Goal: Task Accomplishment & Management: Use online tool/utility

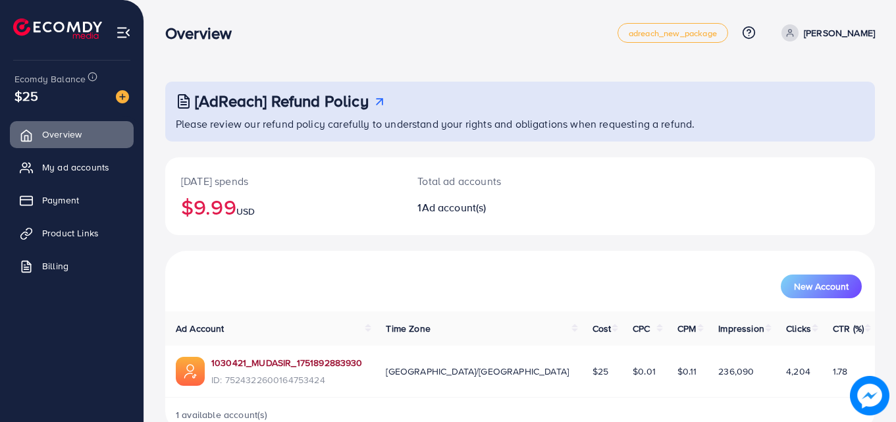
click at [257, 357] on link "1030421_MUDASIR_1751892883930" at bounding box center [286, 362] width 151 height 13
click at [310, 357] on link "1030421_MUDASIR_1751892883930" at bounding box center [286, 362] width 151 height 13
click at [67, 172] on span "My ad accounts" at bounding box center [78, 167] width 67 height 13
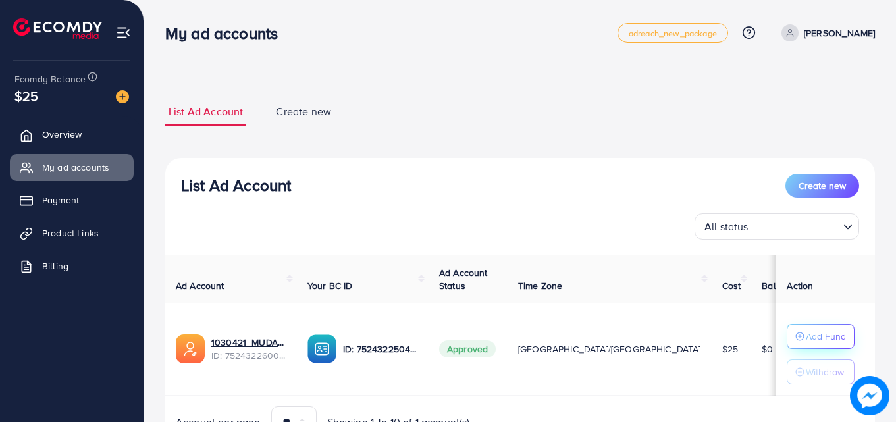
click at [806, 344] on p "Add Fund" at bounding box center [826, 337] width 40 height 16
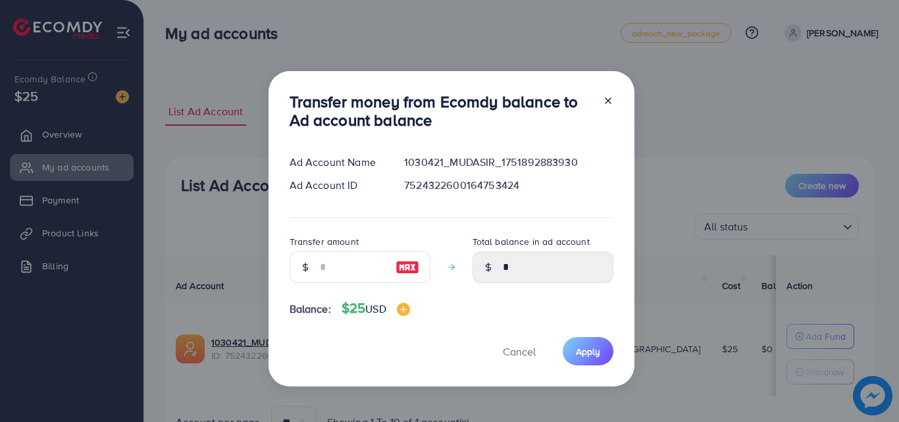
click at [603, 102] on icon at bounding box center [608, 100] width 11 height 11
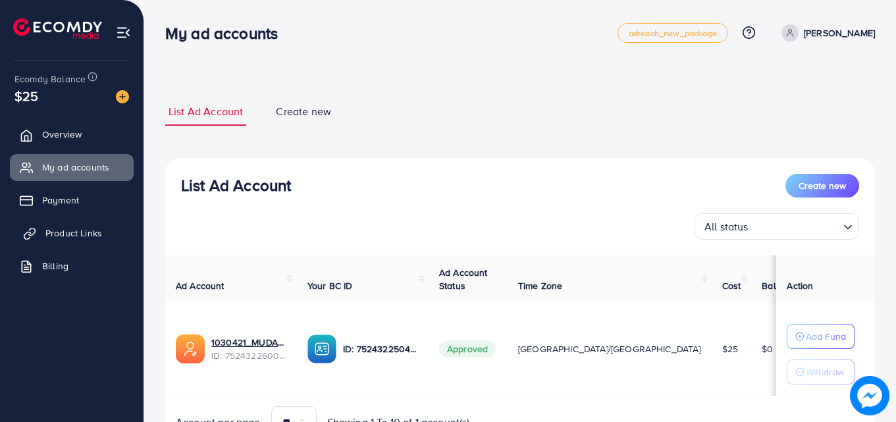
click at [68, 231] on span "Product Links" at bounding box center [73, 232] width 57 height 13
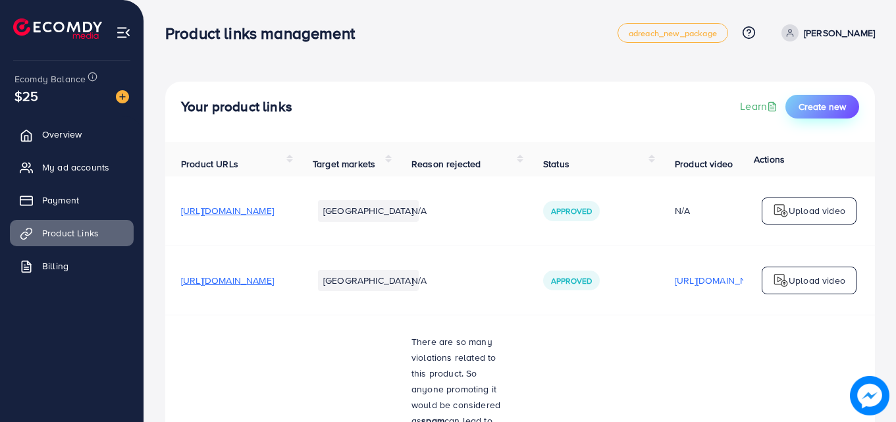
click at [833, 109] on span "Create new" at bounding box center [822, 106] width 47 height 13
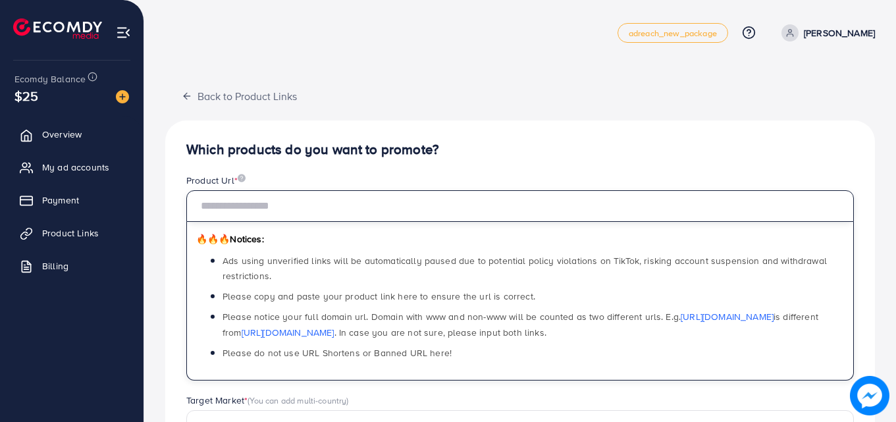
paste input "**********"
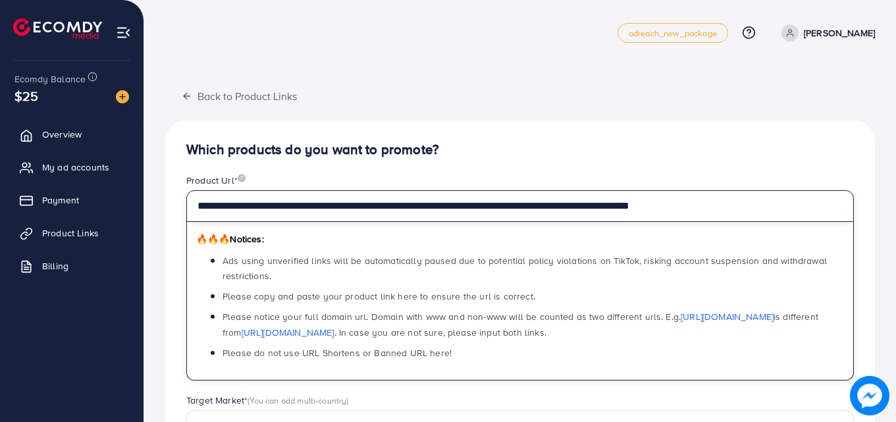
scroll to position [198, 0]
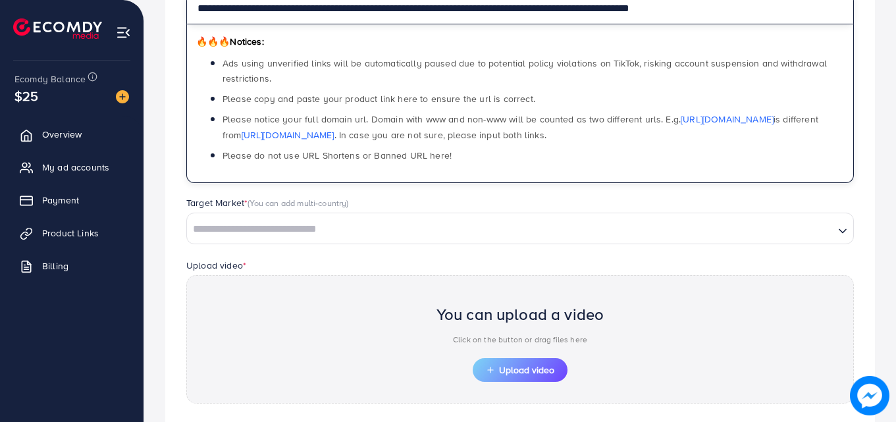
type input "**********"
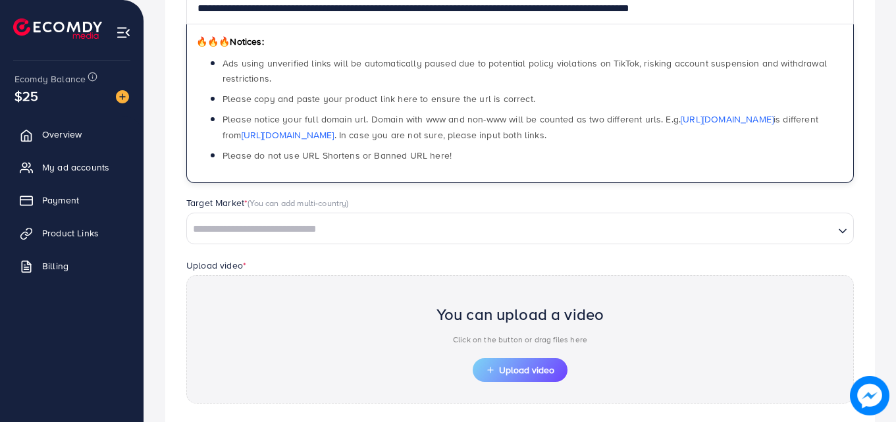
click at [396, 232] on input "Search for option" at bounding box center [510, 229] width 645 height 20
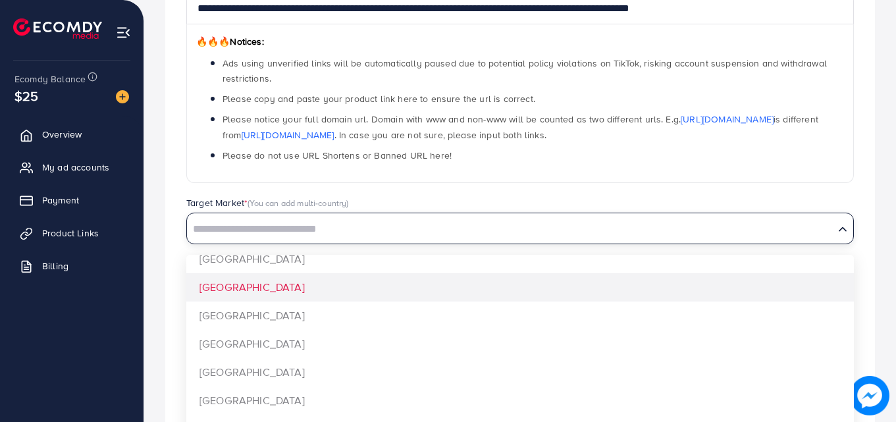
scroll to position [1043, 0]
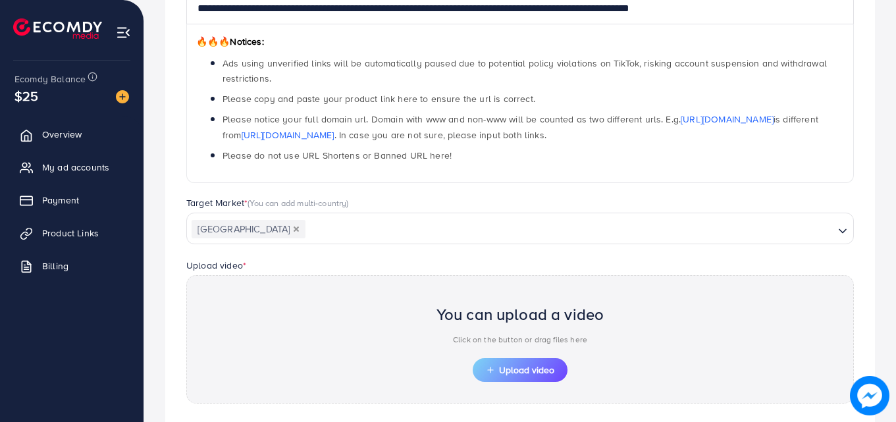
click at [246, 265] on div "**********" at bounding box center [520, 222] width 710 height 599
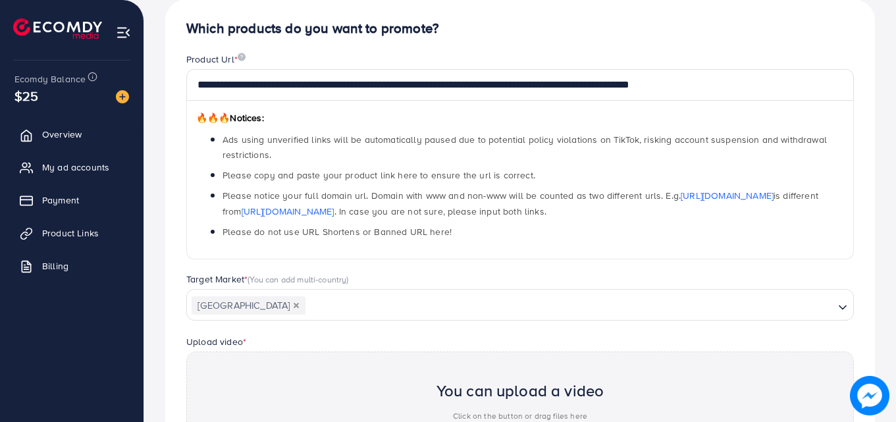
scroll to position [253, 0]
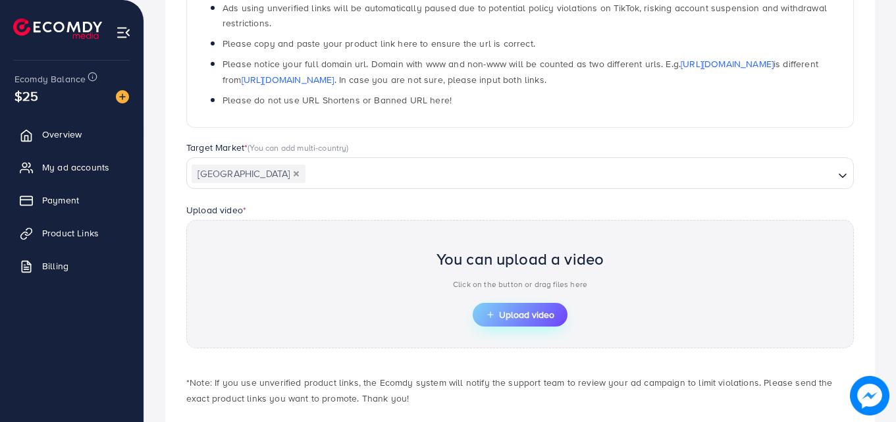
click at [516, 317] on span "Upload video" at bounding box center [520, 314] width 68 height 9
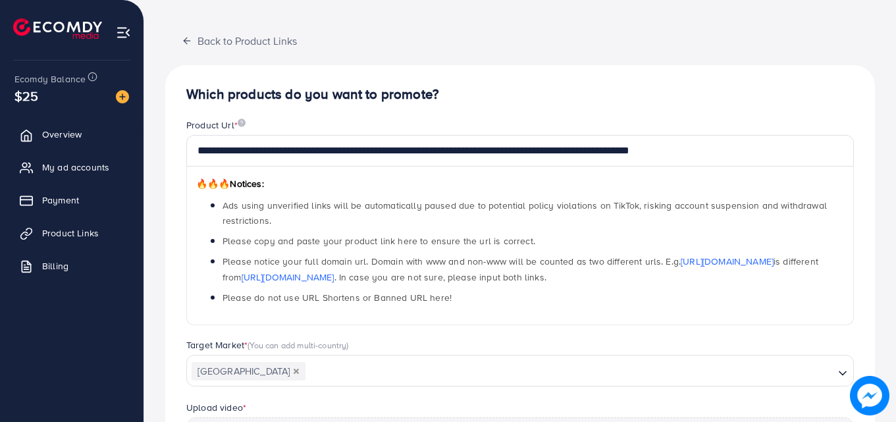
scroll to position [187, 0]
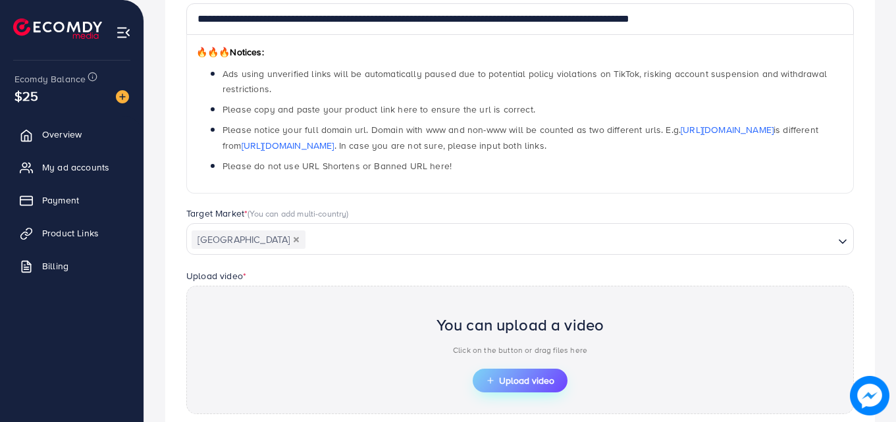
click at [541, 385] on span "Upload video" at bounding box center [520, 380] width 68 height 9
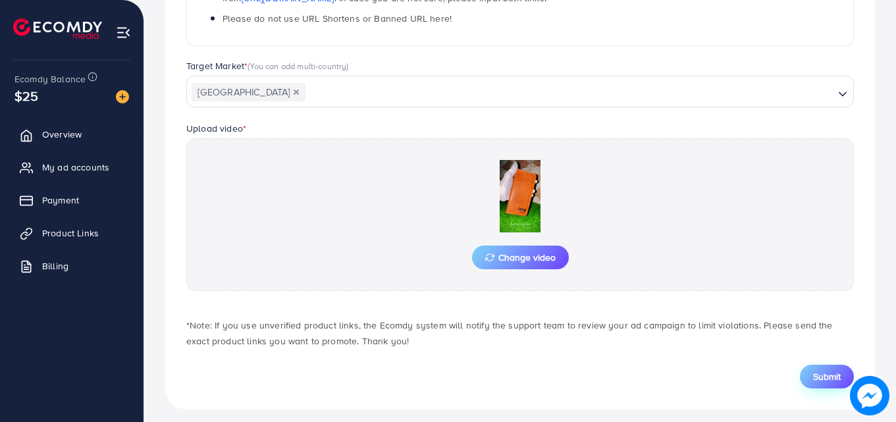
scroll to position [343, 0]
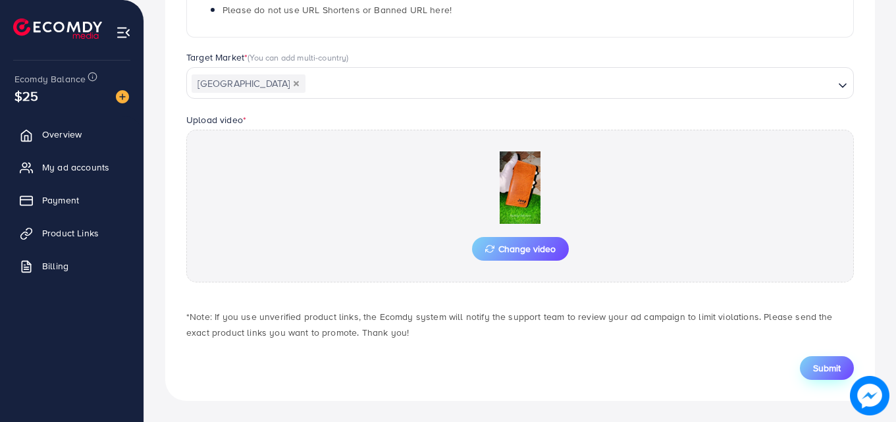
click at [818, 372] on span "Submit" at bounding box center [827, 367] width 28 height 13
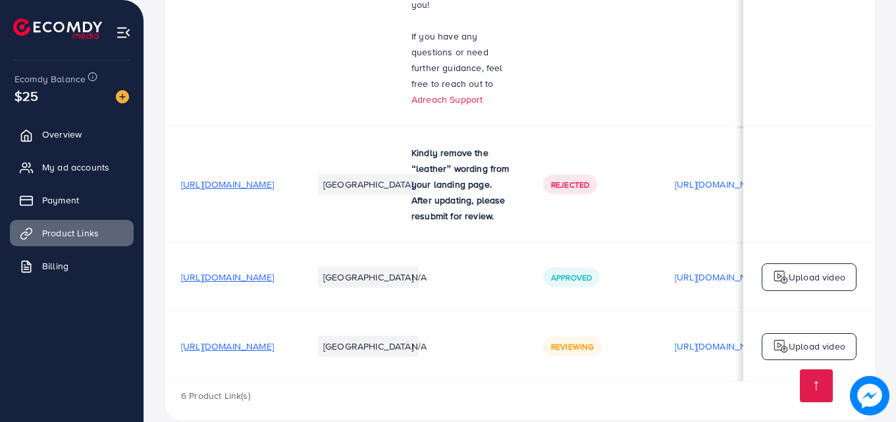
scroll to position [490, 0]
